Goal: Find specific page/section: Find specific page/section

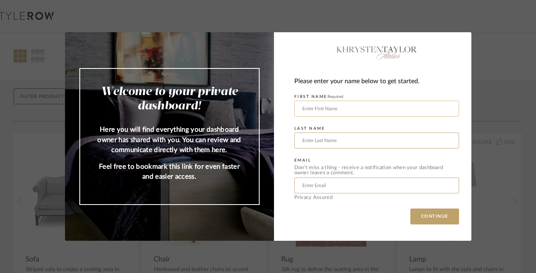
click at [336, 112] on input "text" at bounding box center [376, 109] width 165 height 16
type input "[PERSON_NAME]"
type input "Witschi"
type input "[PERSON_NAME][EMAIL_ADDRESS][DOMAIN_NAME]"
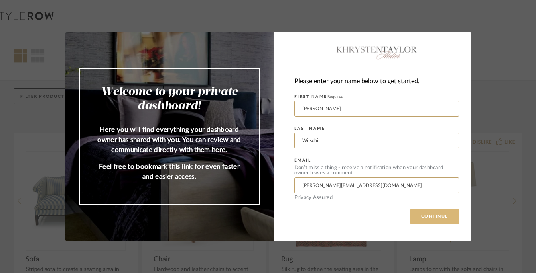
click at [444, 214] on button "CONTINUE" at bounding box center [434, 217] width 49 height 16
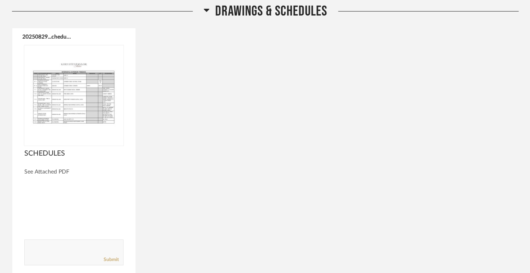
scroll to position [120, 0]
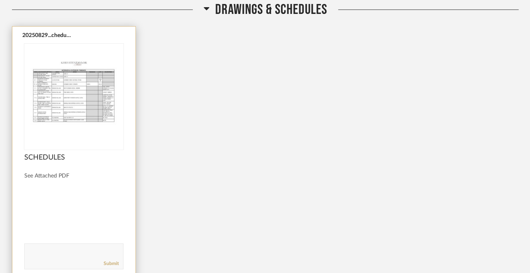
click at [0, 0] on img at bounding box center [0, 0] width 0 height 0
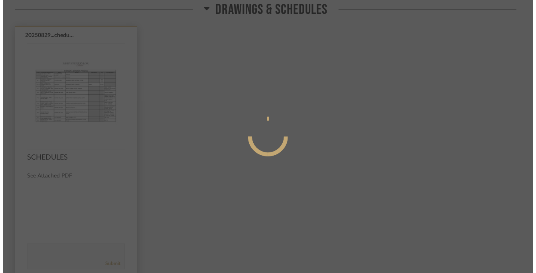
scroll to position [0, 0]
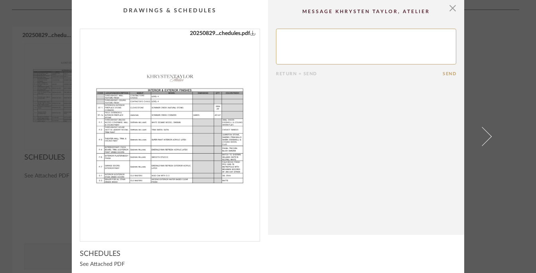
click at [148, 137] on img "0" at bounding box center [169, 132] width 179 height 206
click at [451, 8] on span "button" at bounding box center [452, 8] width 16 height 16
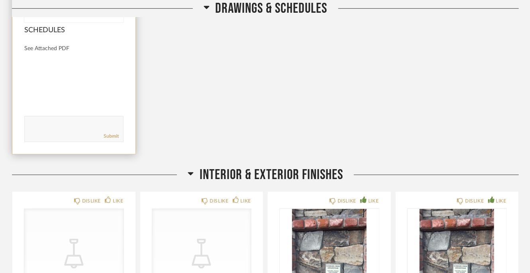
scroll to position [279, 0]
